Goal: Task Accomplishment & Management: Use online tool/utility

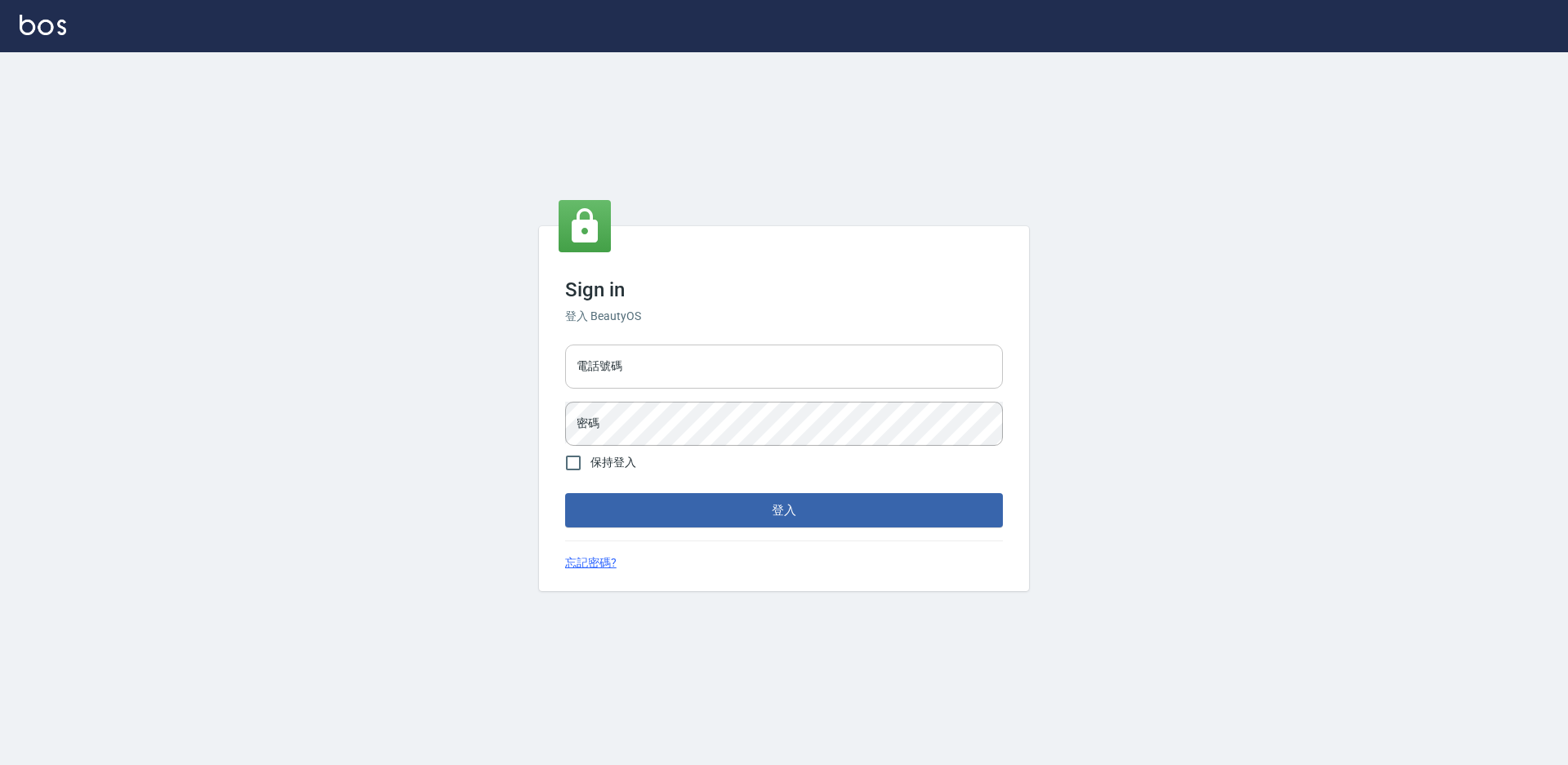
click at [694, 354] on input "電話號碼" at bounding box center [784, 367] width 438 height 45
type input "0988338477"
click at [565, 493] on button "登入" at bounding box center [784, 510] width 438 height 35
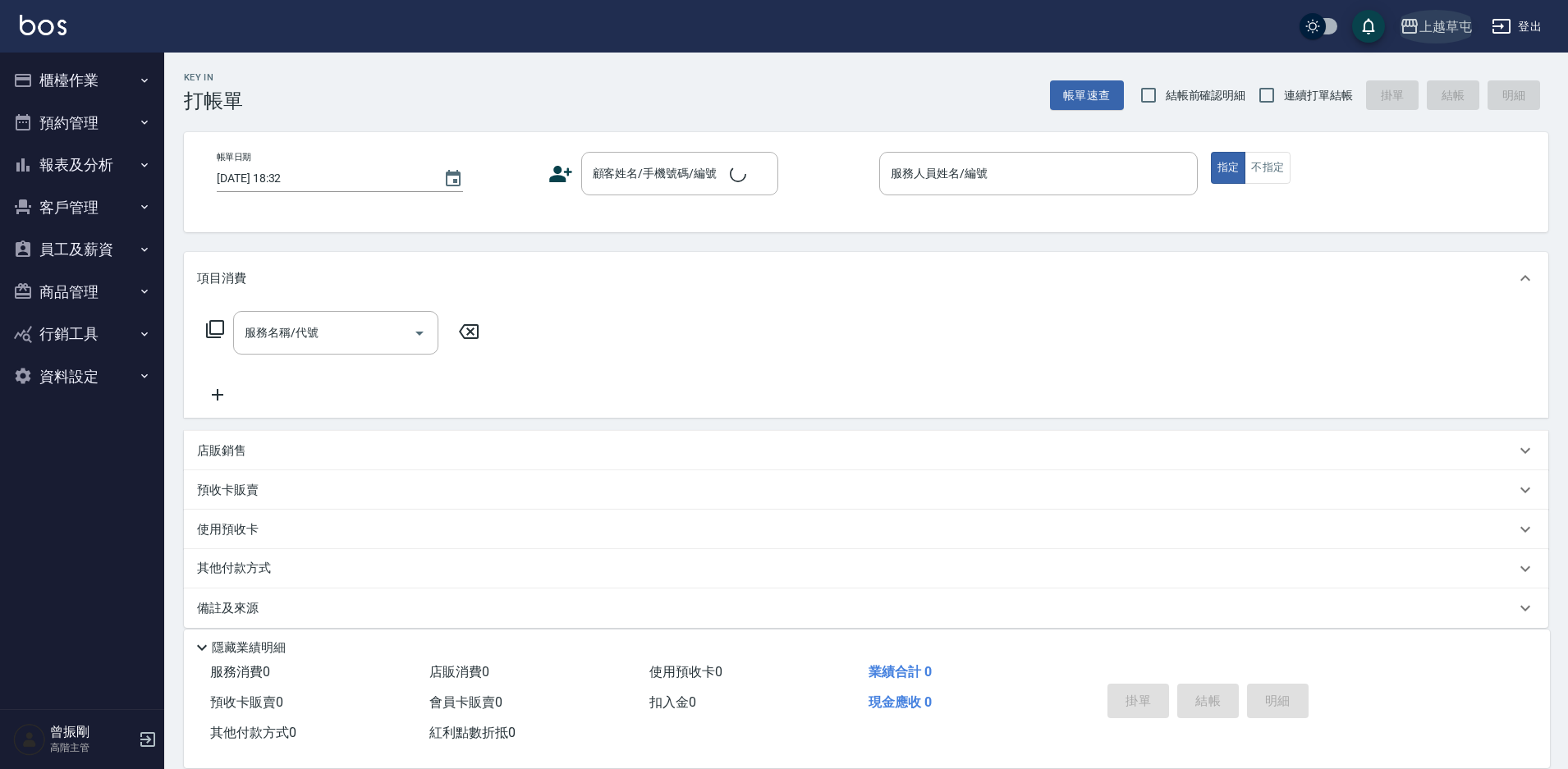
click at [1443, 32] on div "上越草屯" at bounding box center [1445, 26] width 53 height 21
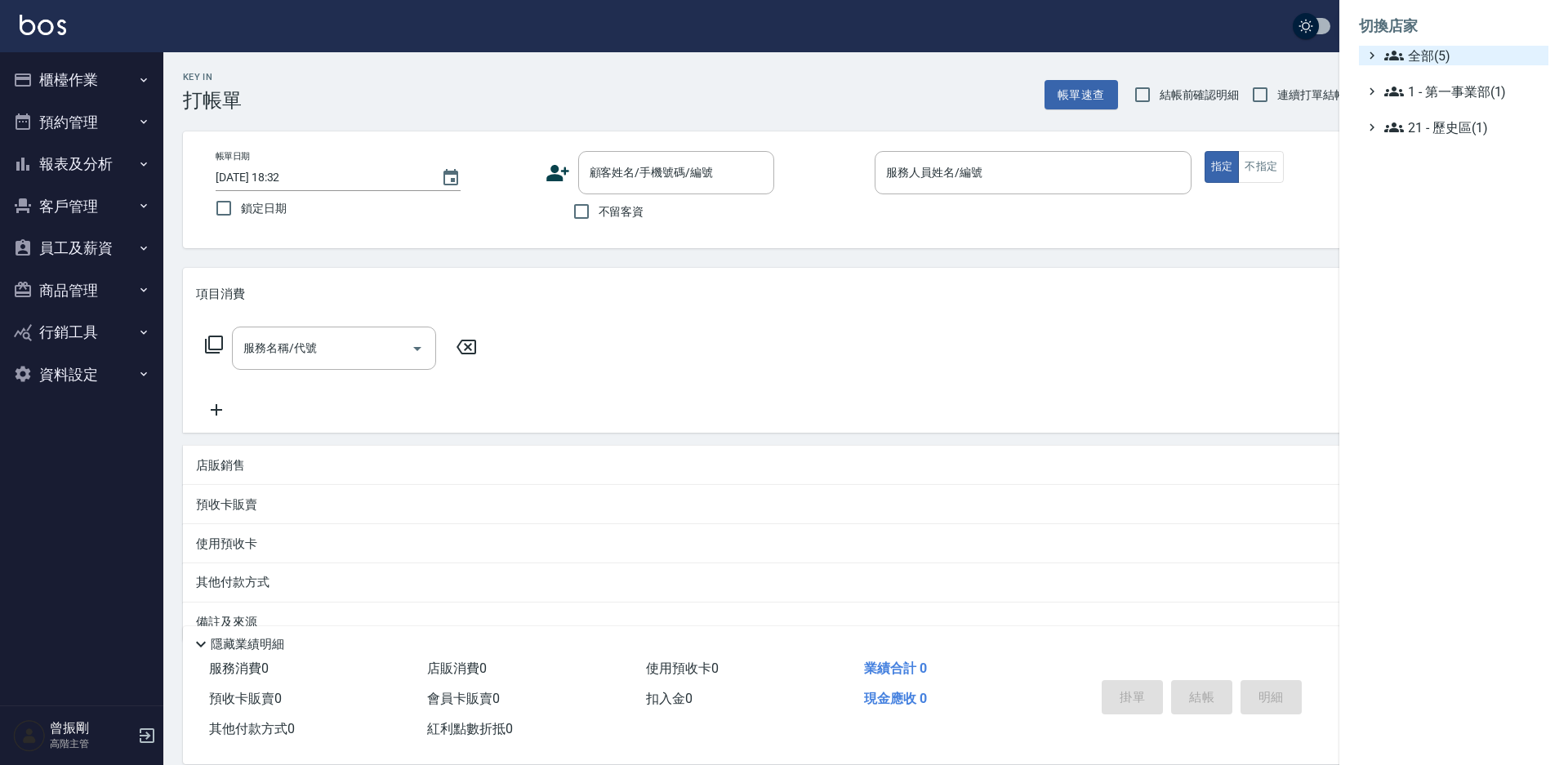
click at [1413, 56] on span "全部(5)" at bounding box center [1463, 55] width 158 height 20
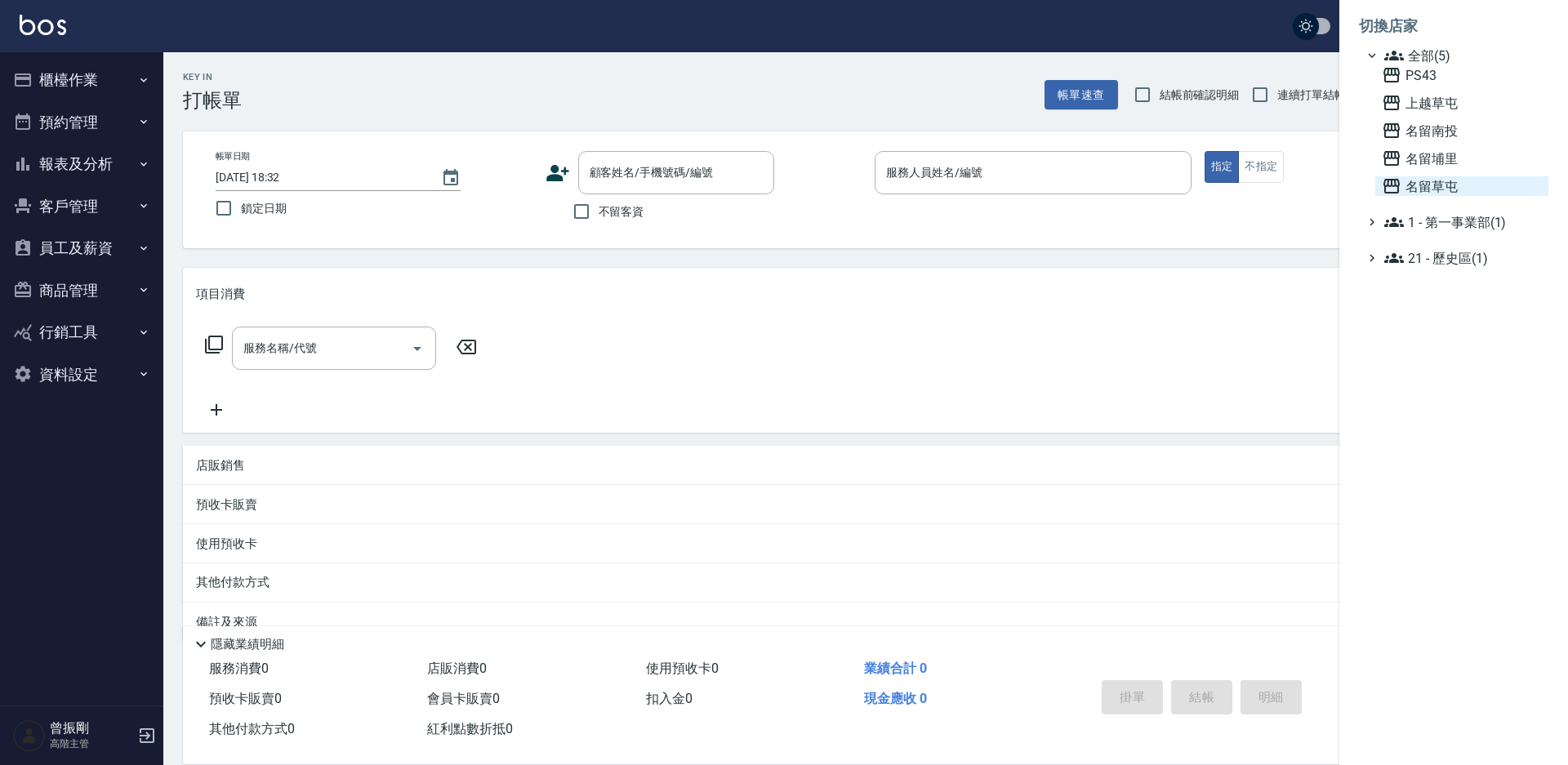
click at [1422, 186] on span "名留草屯" at bounding box center [1462, 186] width 160 height 20
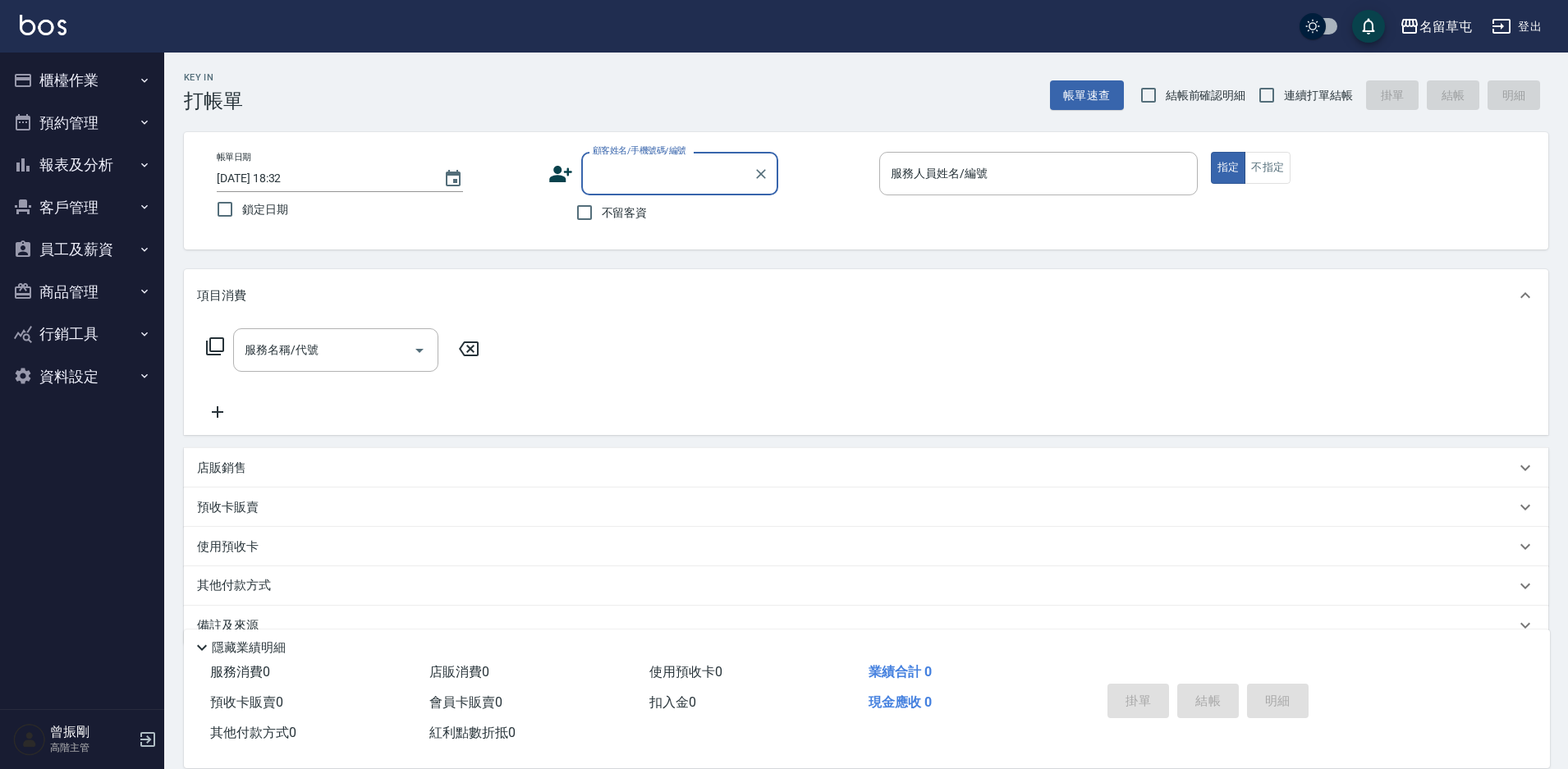
click at [88, 247] on button "員工及薪資" at bounding box center [81, 250] width 151 height 43
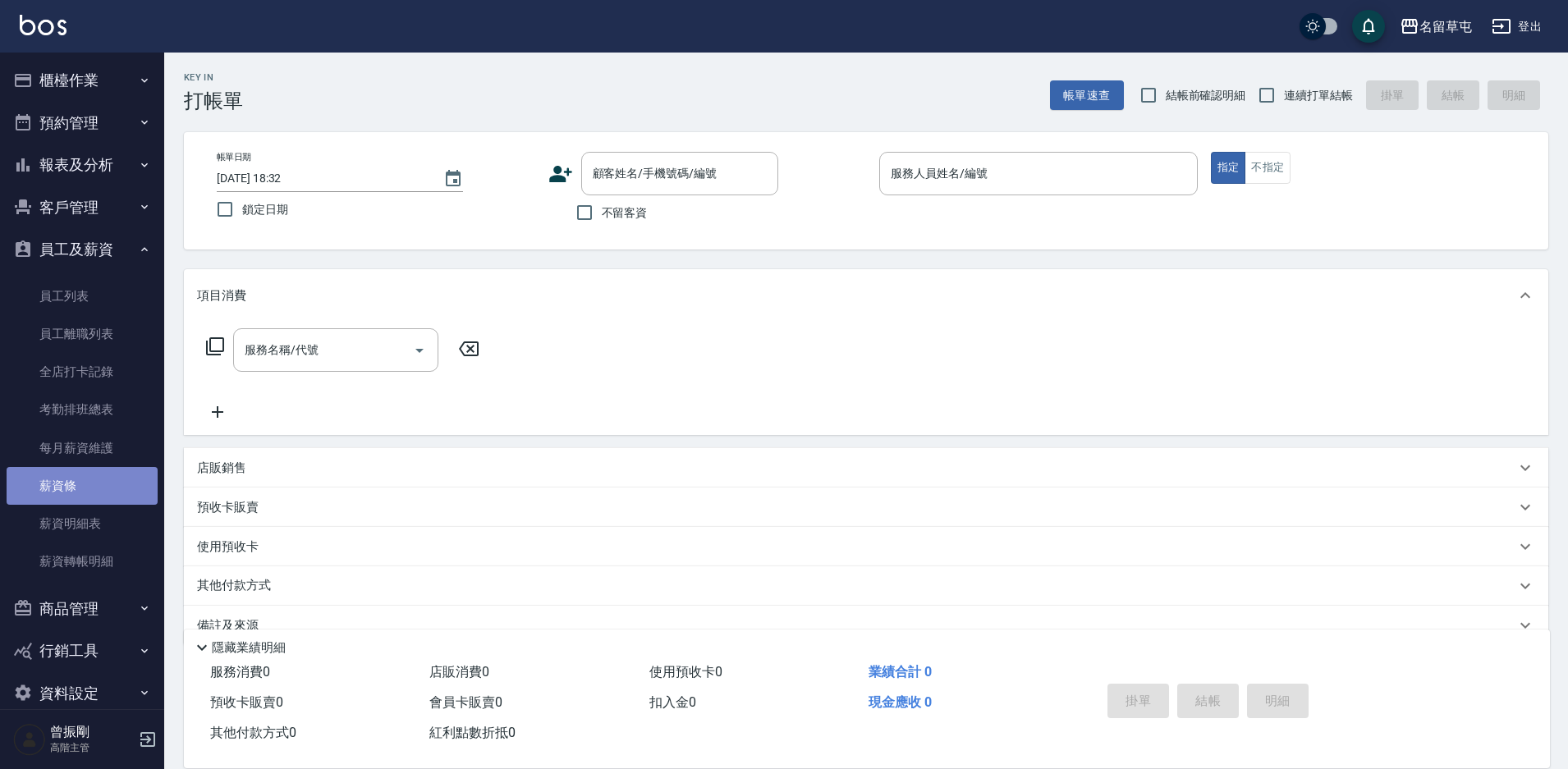
click at [82, 483] on link "薪資條" at bounding box center [81, 486] width 151 height 38
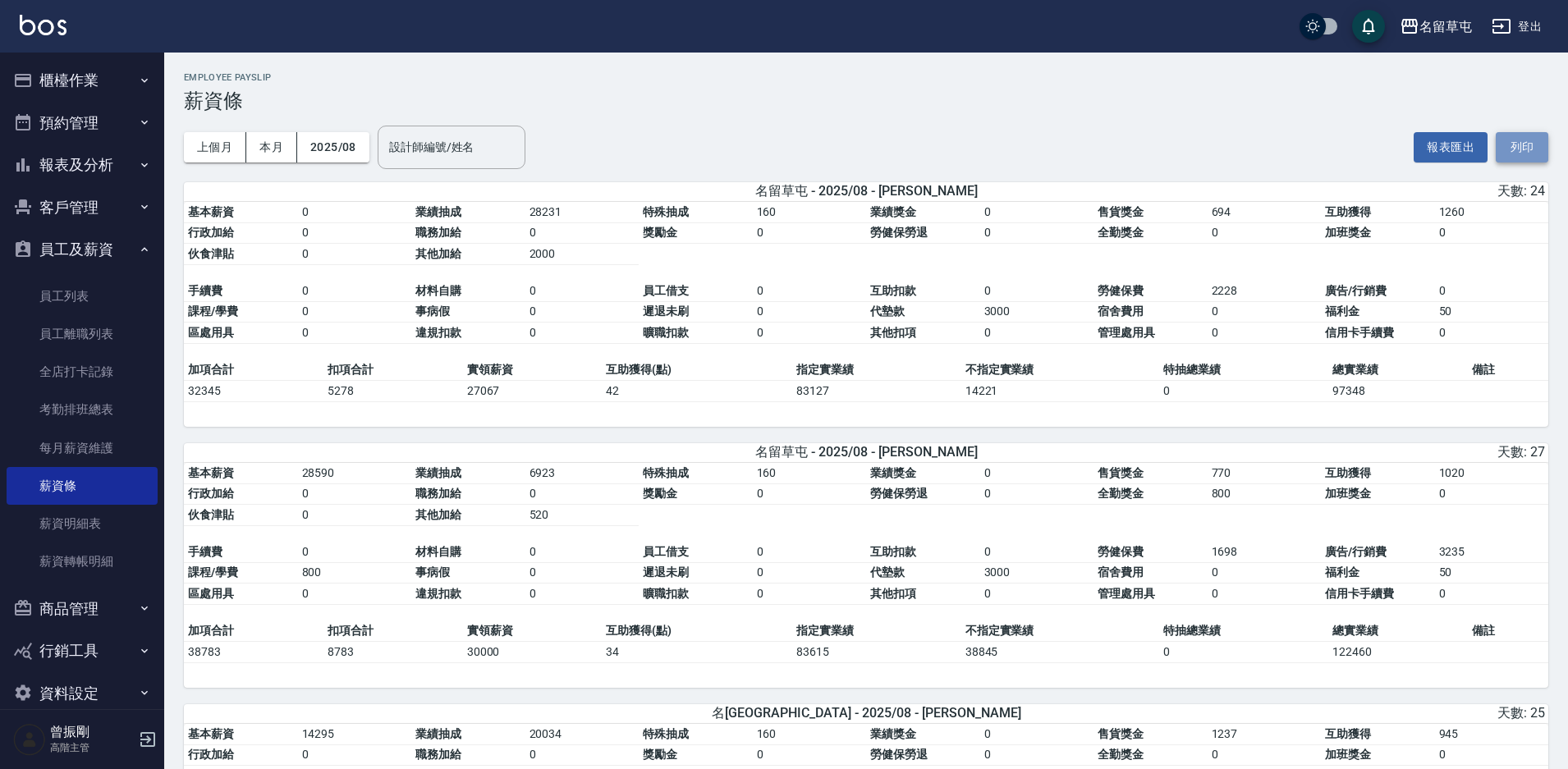
click at [1533, 144] on button "列印" at bounding box center [1521, 148] width 53 height 30
click at [1433, 26] on div "名留草屯" at bounding box center [1445, 26] width 53 height 21
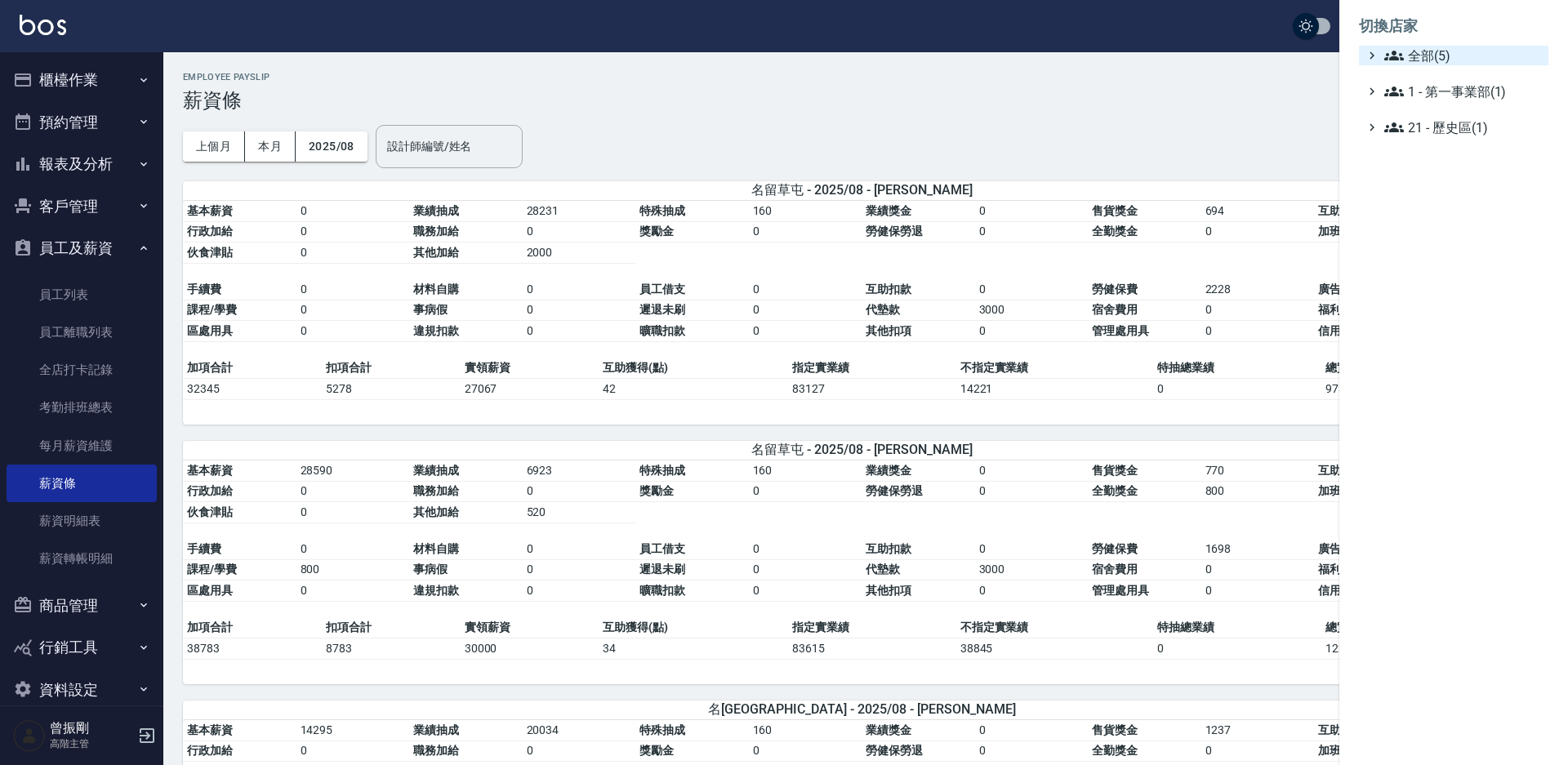
click at [1427, 47] on span "全部(5)" at bounding box center [1463, 55] width 158 height 20
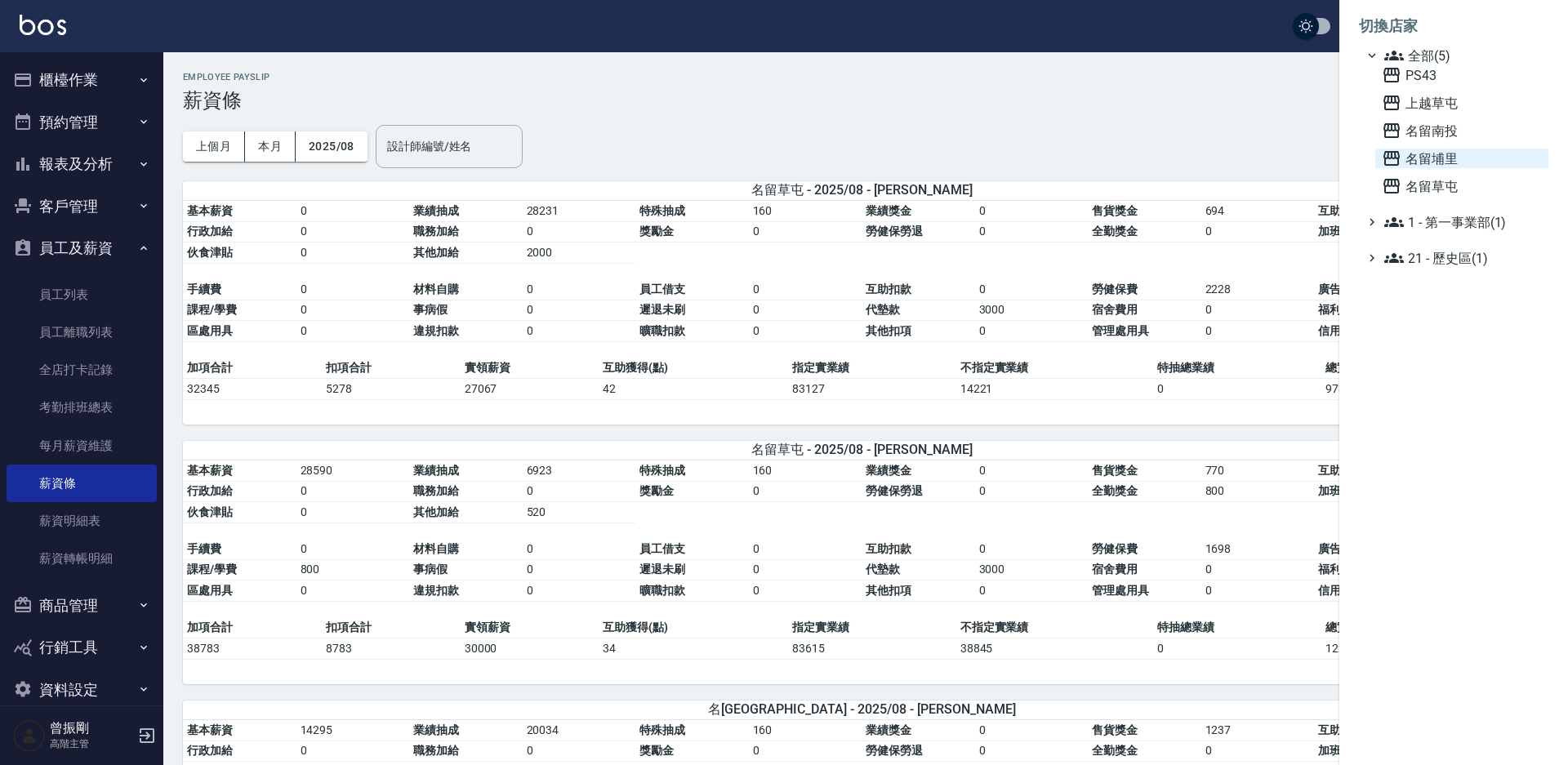
click at [1440, 157] on span "名留埔里" at bounding box center [1462, 159] width 160 height 20
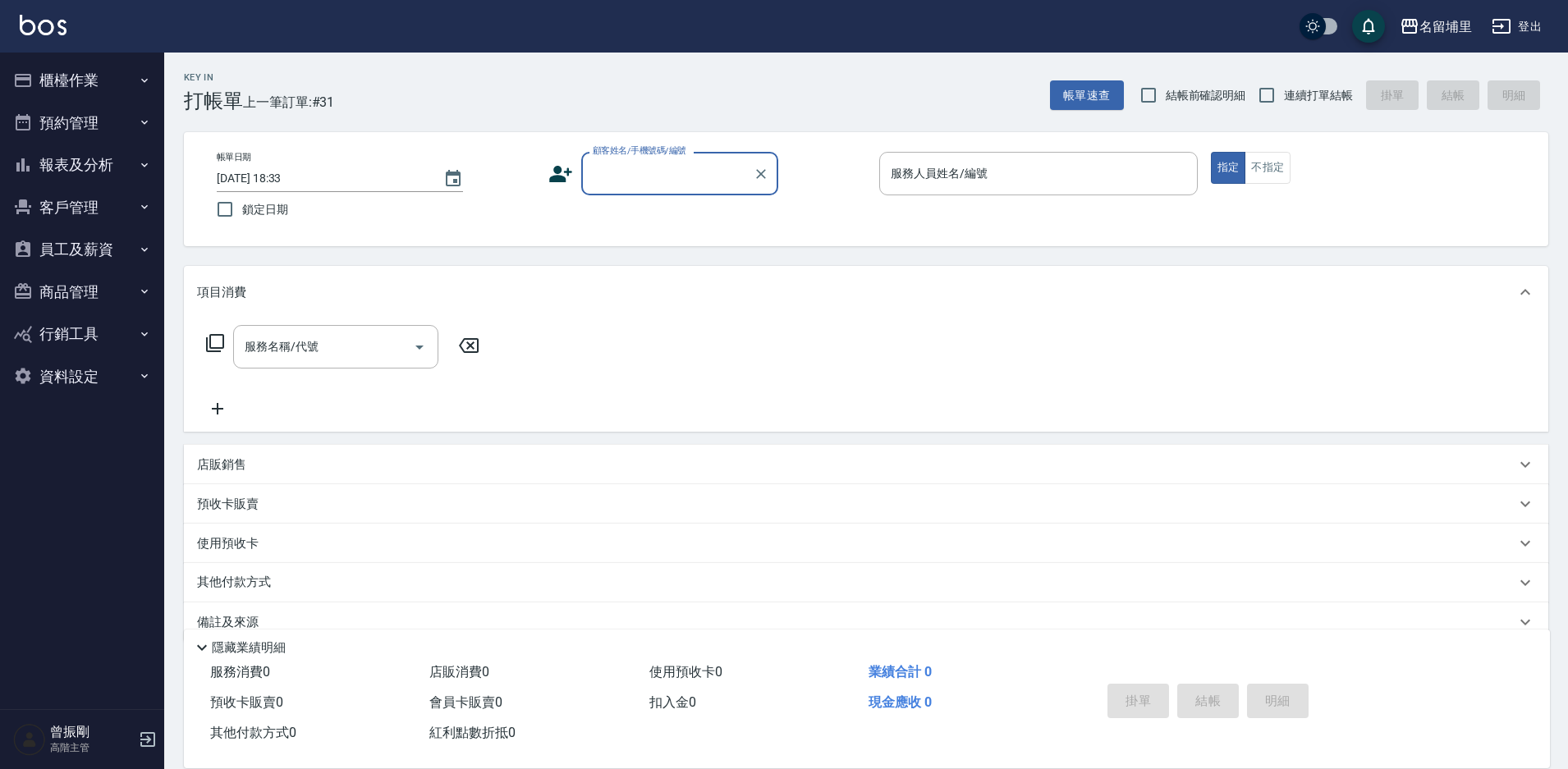
drag, startPoint x: 0, startPoint y: 0, endPoint x: 72, endPoint y: 256, distance: 265.9
click at [72, 256] on button "員工及薪資" at bounding box center [81, 250] width 151 height 43
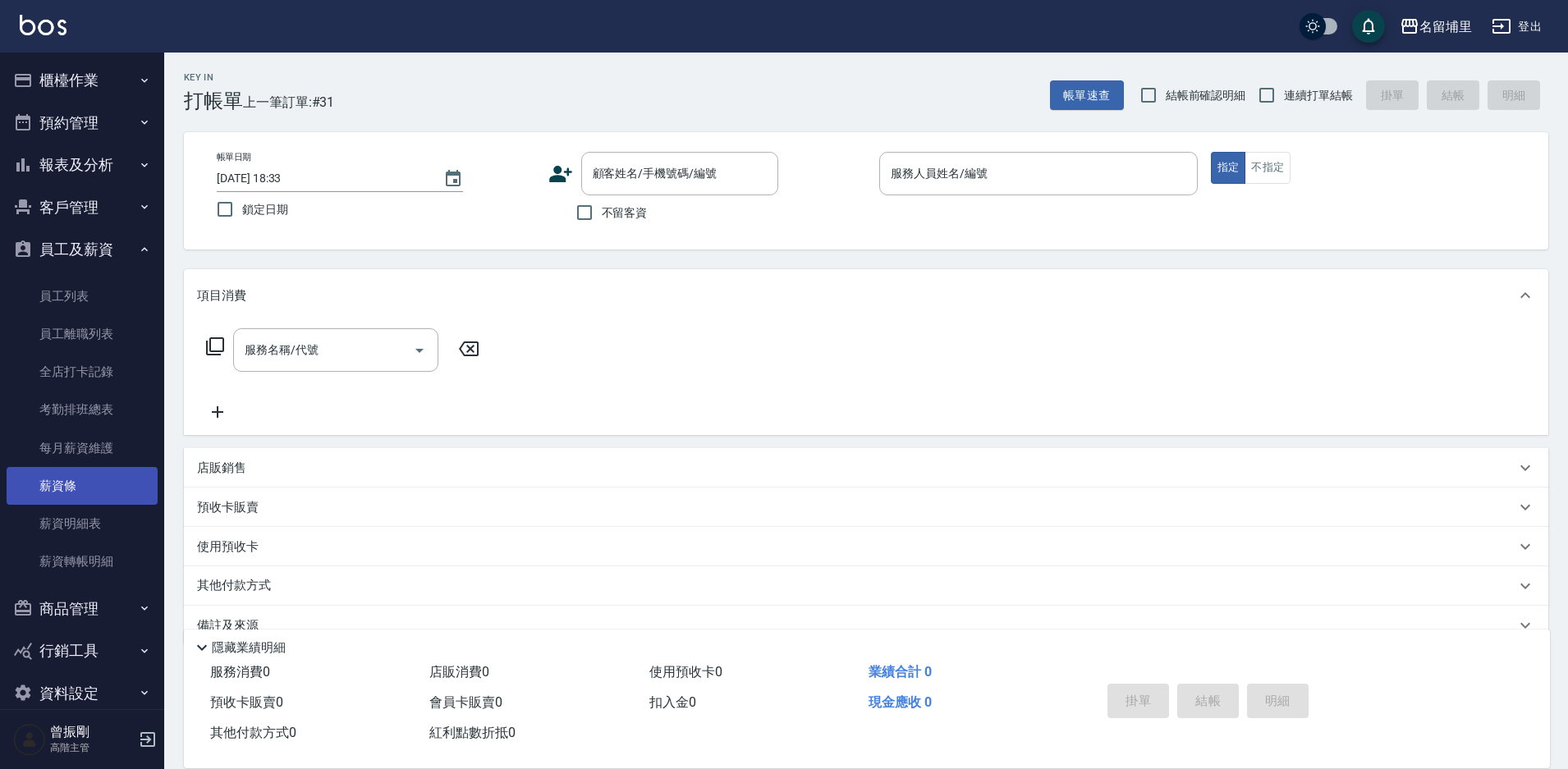
click at [81, 493] on link "薪資條" at bounding box center [81, 486] width 151 height 38
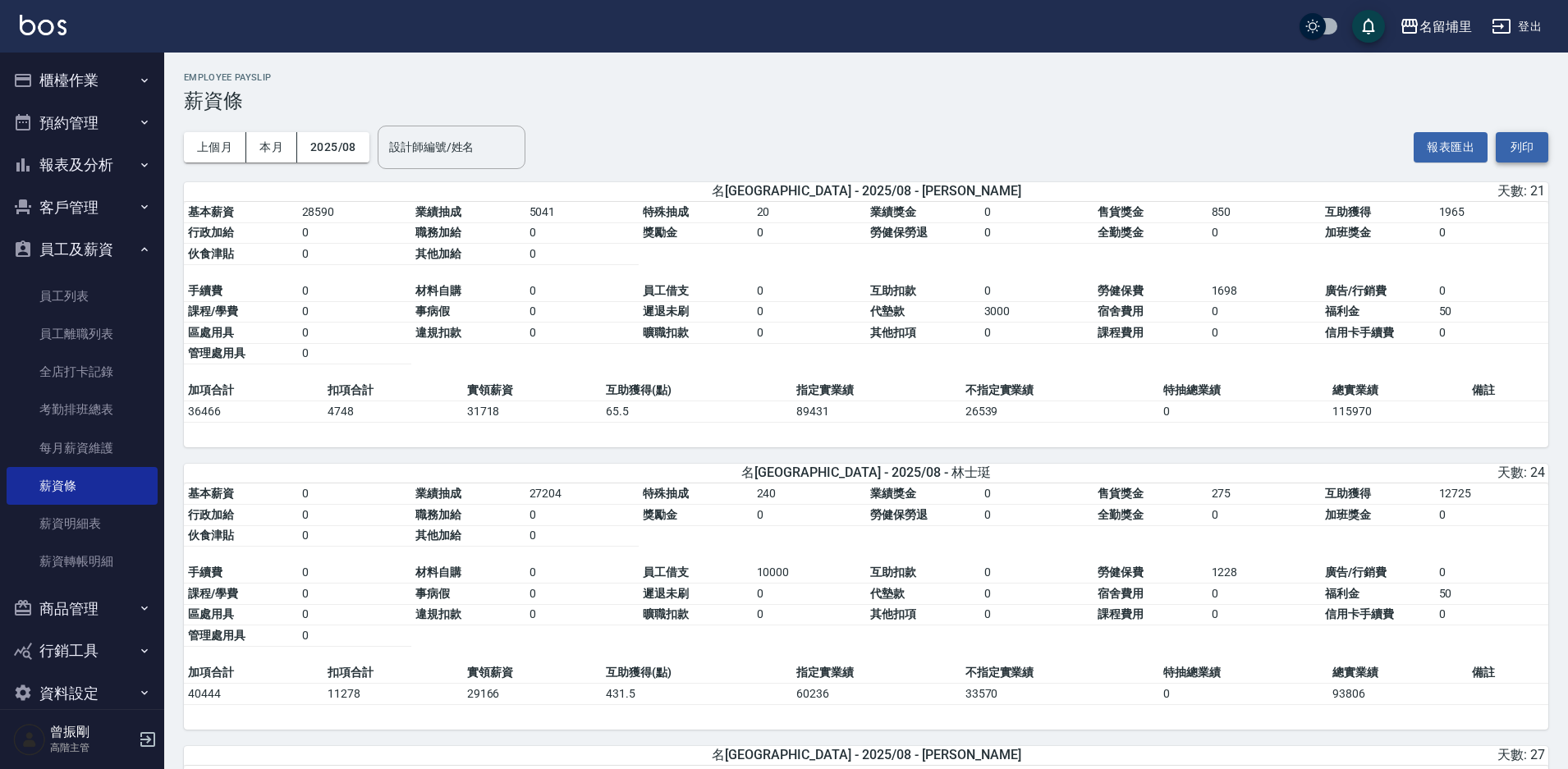
click at [1518, 146] on button "列印" at bounding box center [1521, 148] width 53 height 30
click at [1459, 27] on div "名留埔里" at bounding box center [1445, 26] width 53 height 21
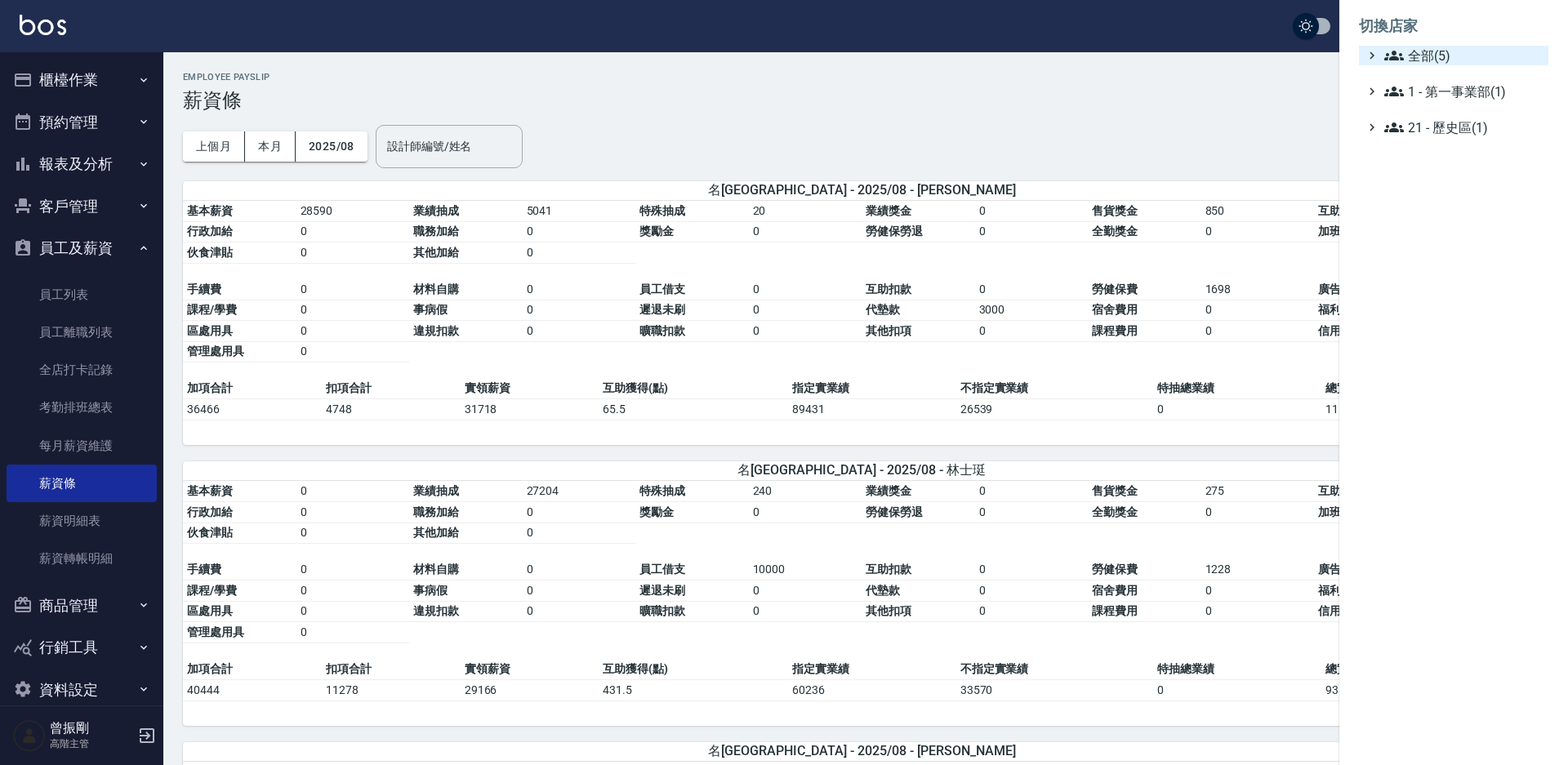
click at [1433, 56] on span "全部(5)" at bounding box center [1463, 55] width 158 height 20
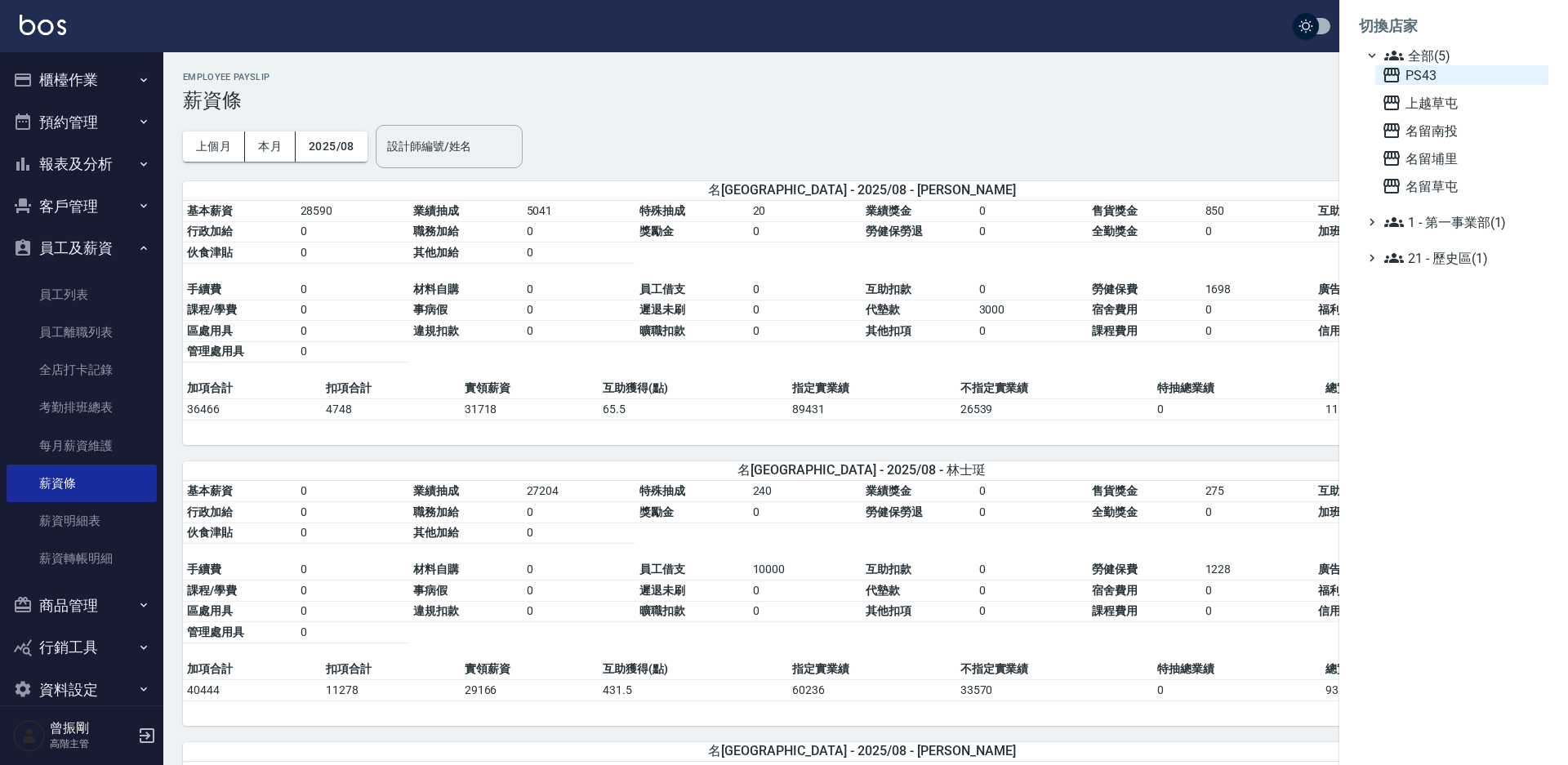
click at [1426, 72] on span "PS43" at bounding box center [1462, 75] width 160 height 20
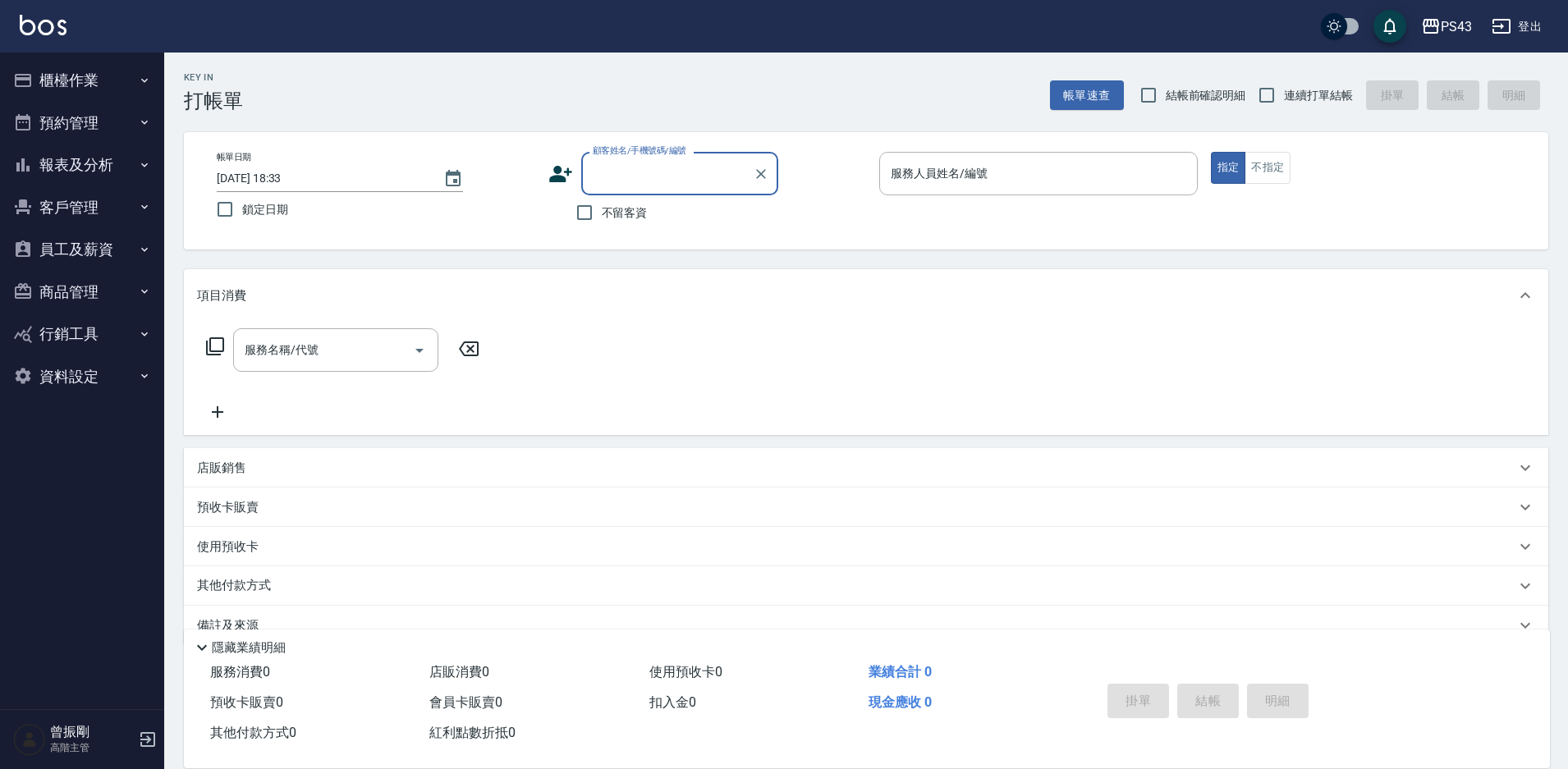
click at [84, 252] on button "員工及薪資" at bounding box center [81, 250] width 151 height 43
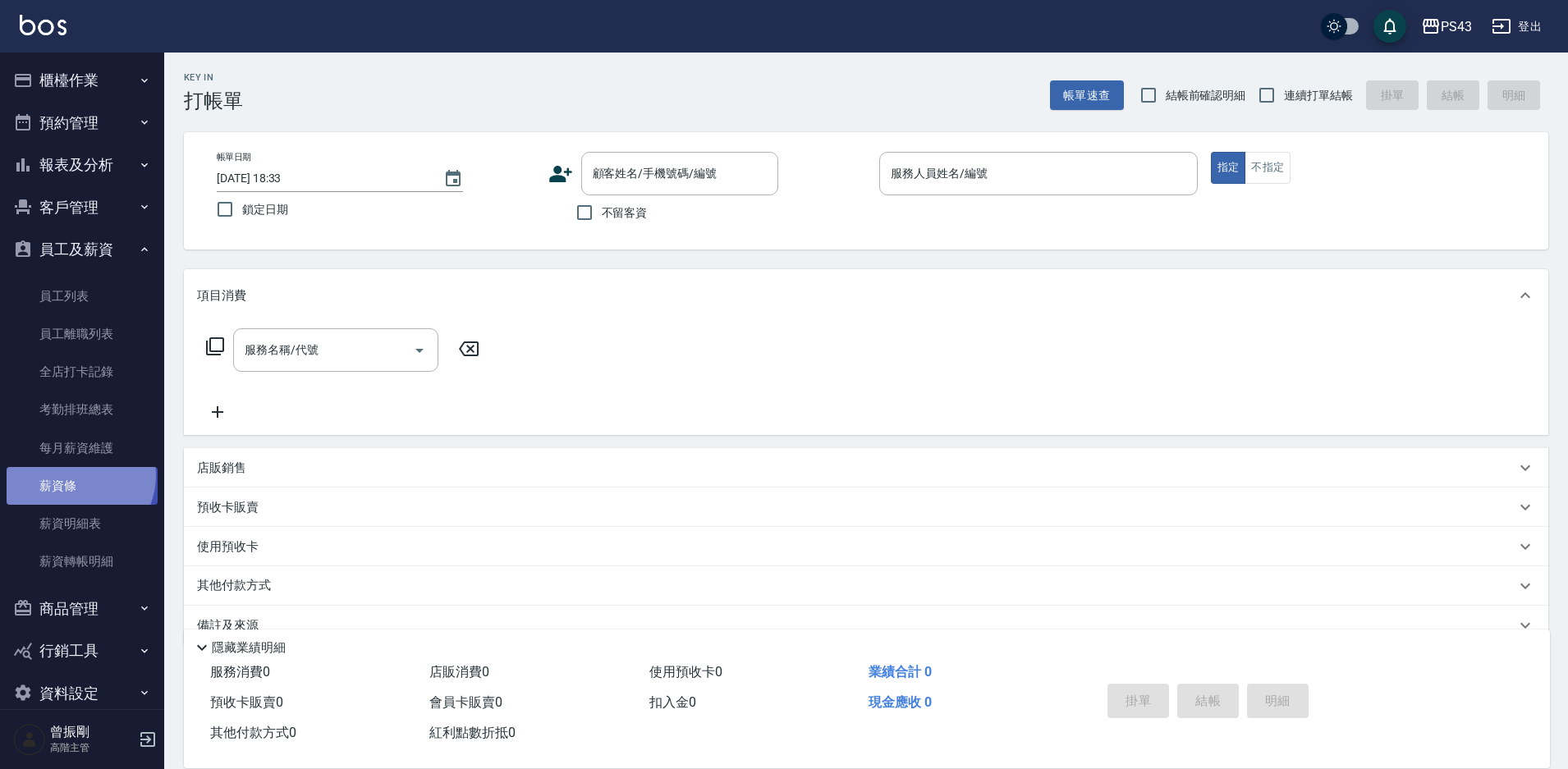
click at [73, 475] on link "薪資條" at bounding box center [81, 486] width 151 height 38
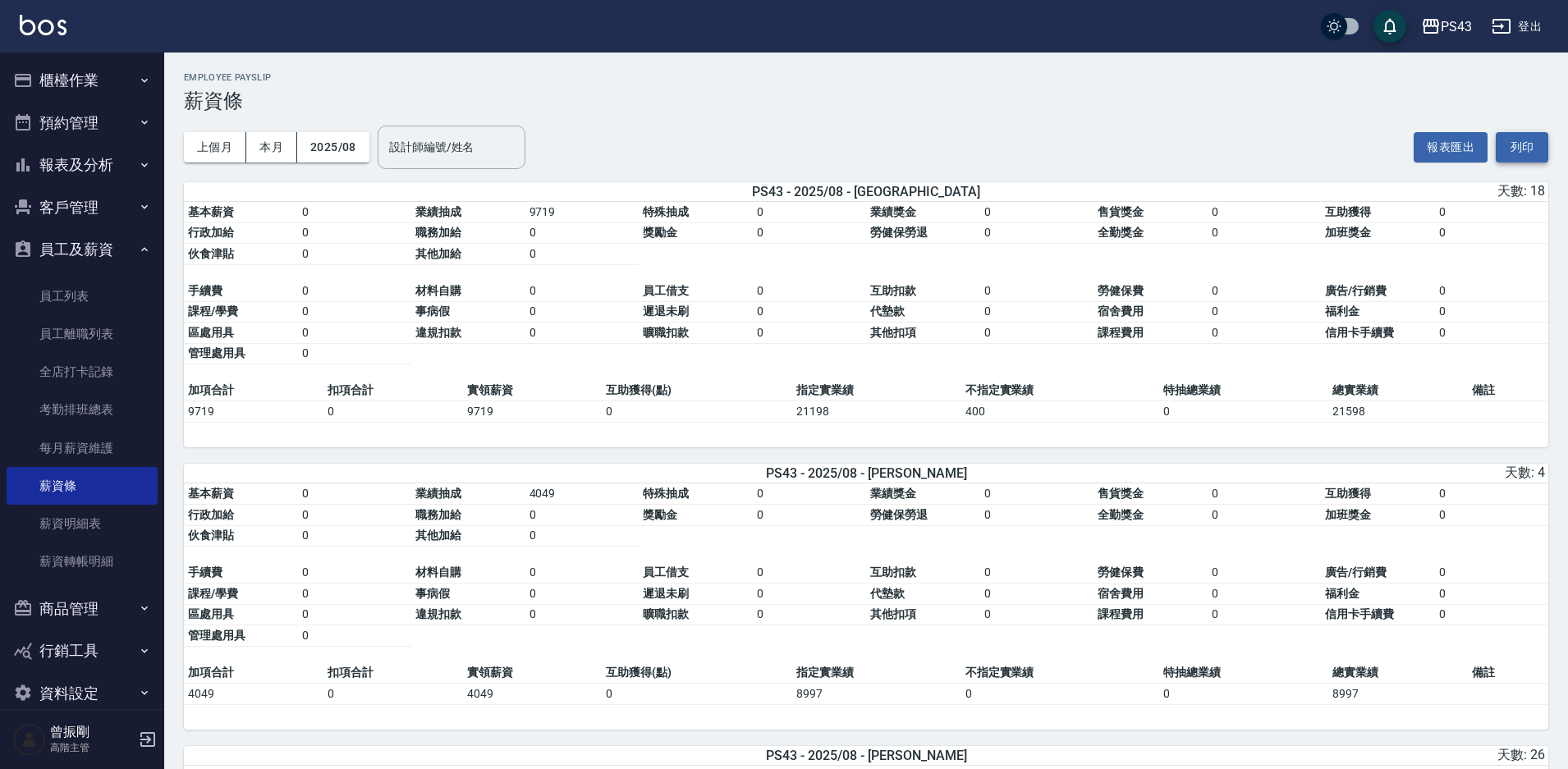
click at [1514, 147] on button "列印" at bounding box center [1521, 148] width 53 height 30
click at [1453, 24] on div "PS43" at bounding box center [1456, 26] width 31 height 21
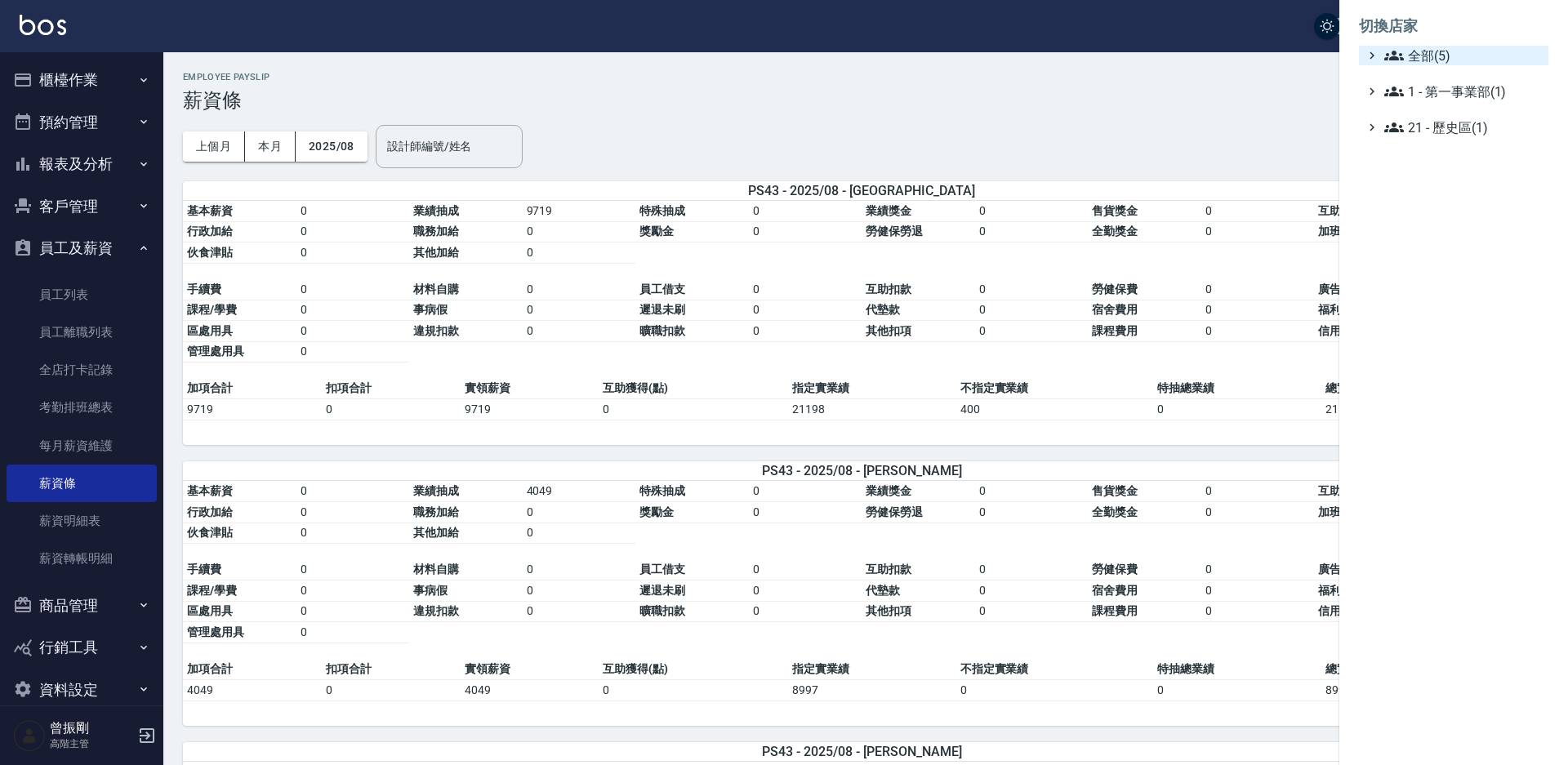
click at [1431, 52] on span "全部(5)" at bounding box center [1463, 55] width 158 height 20
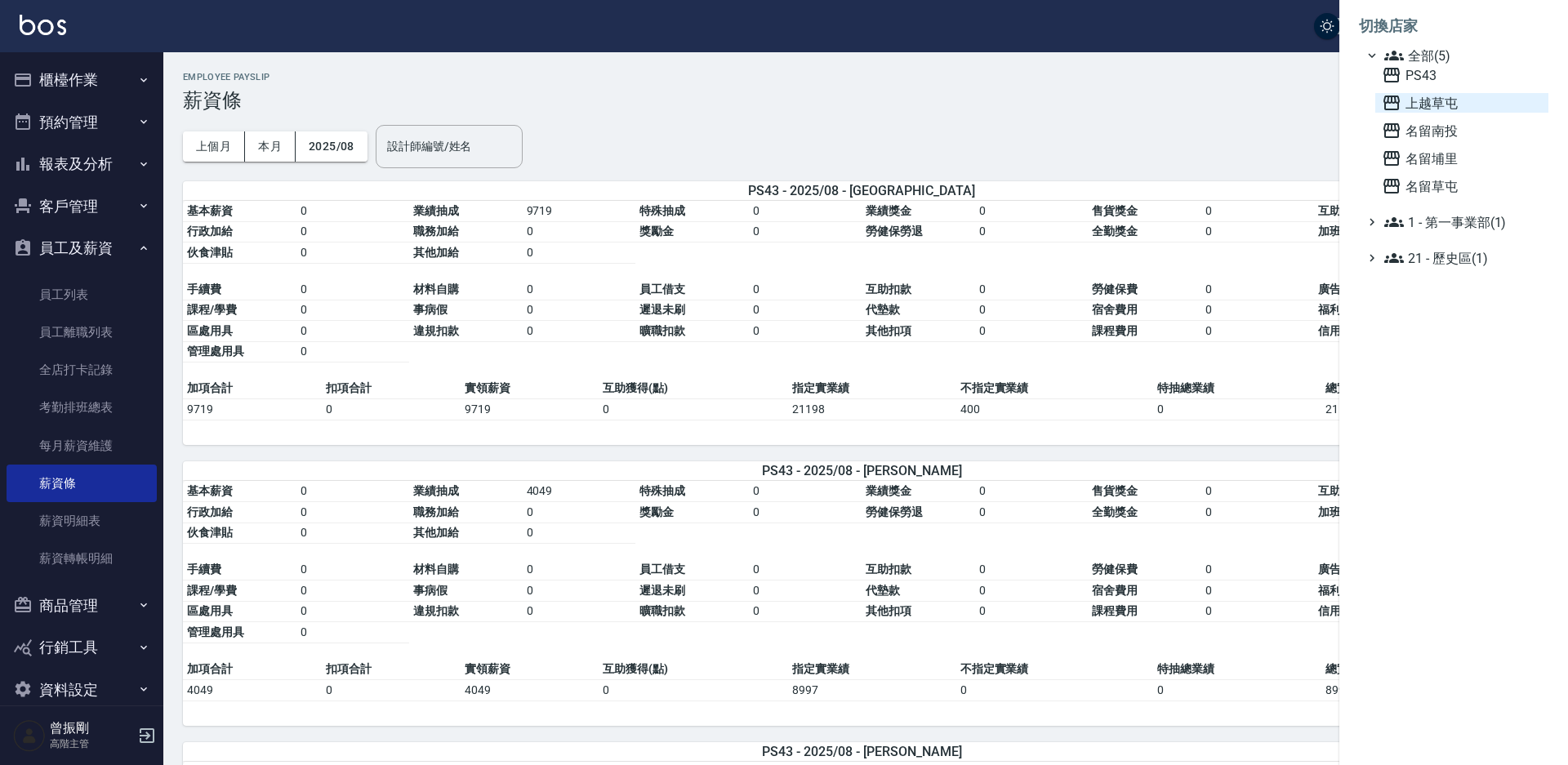
click at [1427, 99] on span "上越草屯" at bounding box center [1462, 103] width 160 height 20
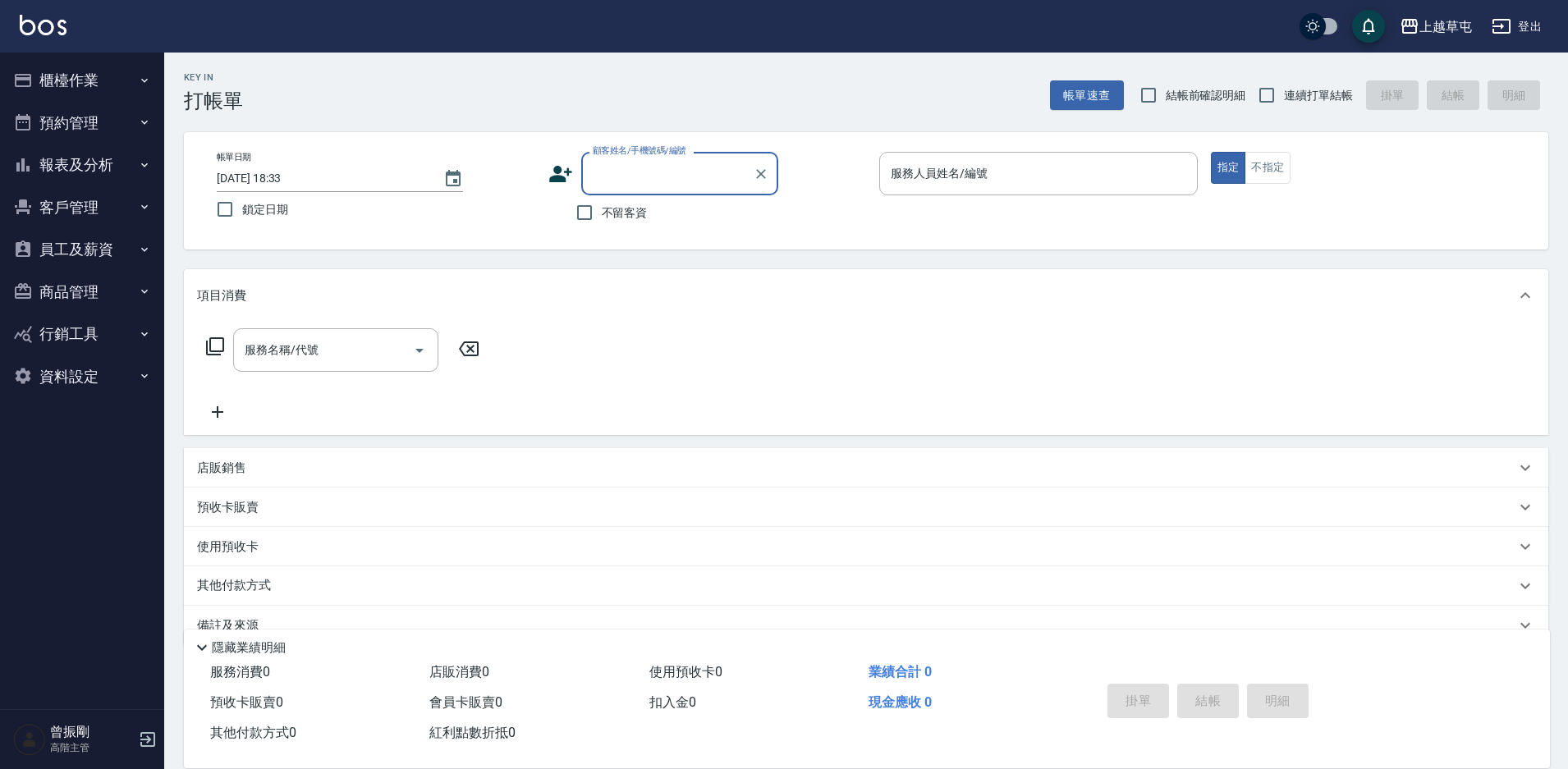
click at [79, 245] on button "員工及薪資" at bounding box center [81, 250] width 151 height 43
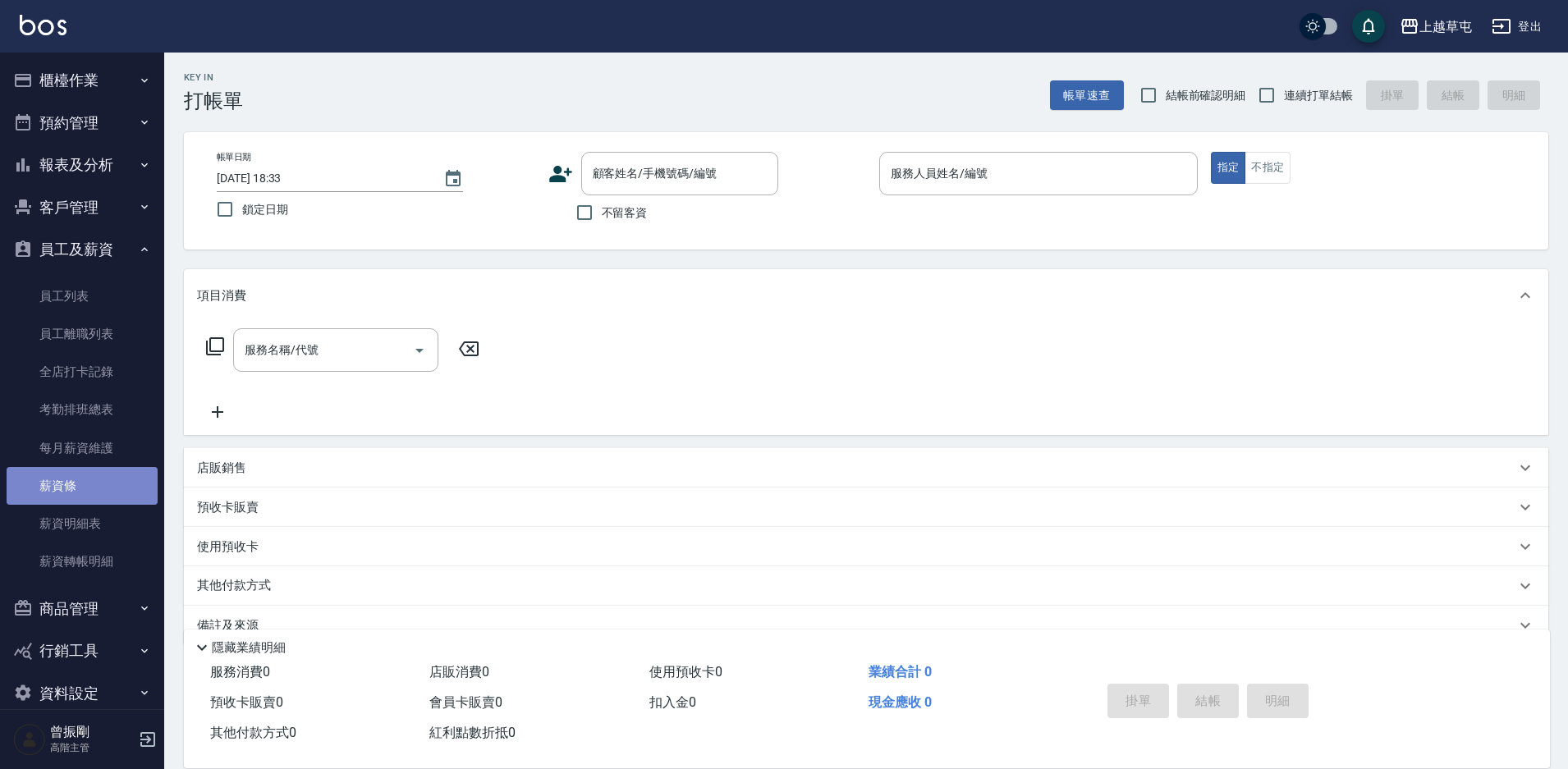
click at [85, 492] on link "薪資條" at bounding box center [81, 486] width 151 height 38
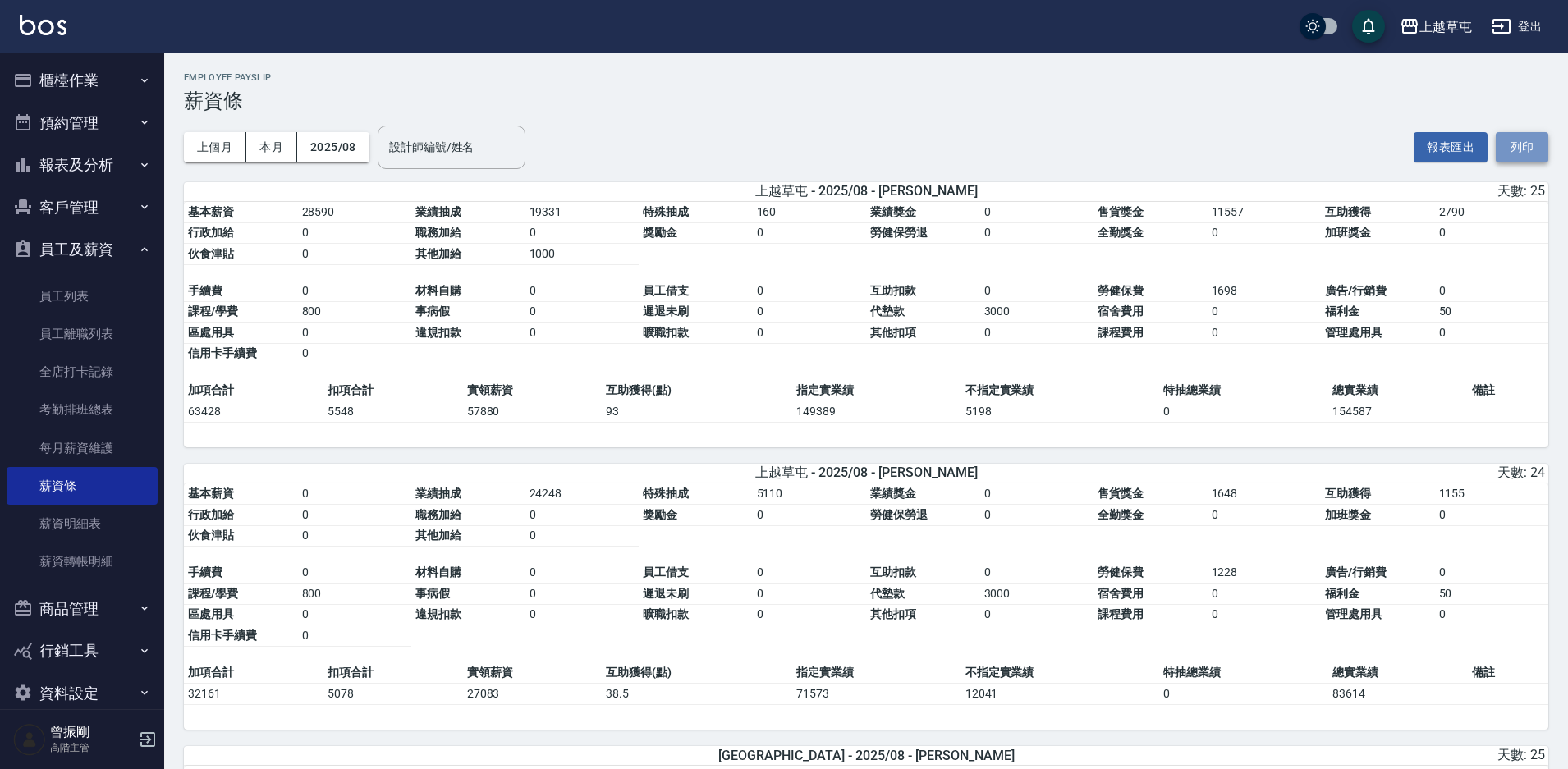
click at [1514, 148] on button "列印" at bounding box center [1521, 148] width 53 height 30
click at [1529, 30] on button "登出" at bounding box center [1516, 27] width 64 height 30
